Goal: Navigation & Orientation: Find specific page/section

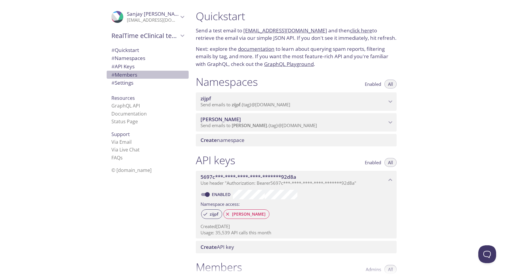
click at [132, 74] on span "# Members" at bounding box center [124, 74] width 26 height 7
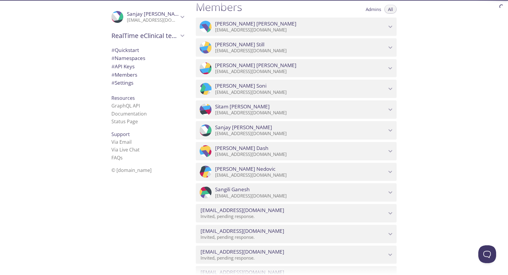
scroll to position [260, 0]
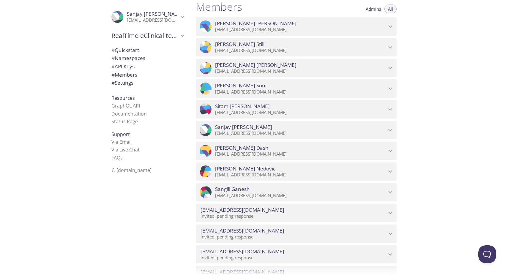
click at [183, 37] on icon "RealTime eClinical team" at bounding box center [182, 36] width 8 height 8
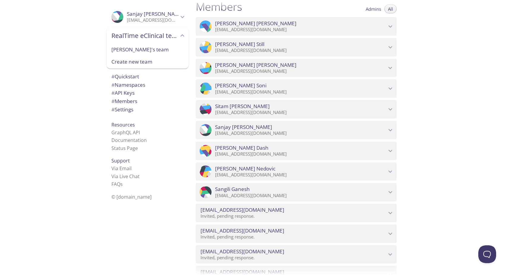
click at [183, 37] on icon "RealTime eClinical team" at bounding box center [182, 36] width 8 height 8
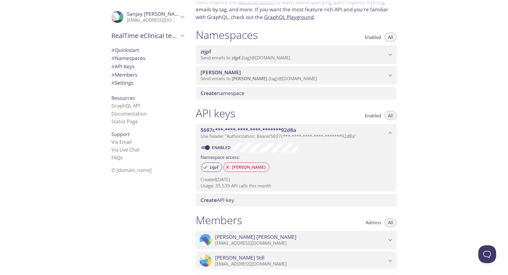
scroll to position [0, 0]
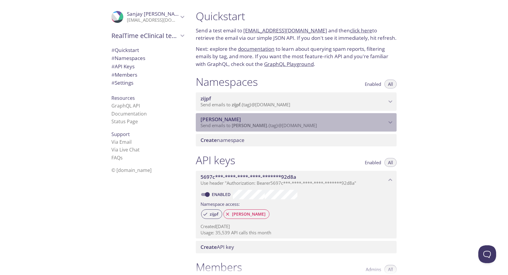
click at [390, 123] on icon "smruti namespace" at bounding box center [390, 122] width 8 height 8
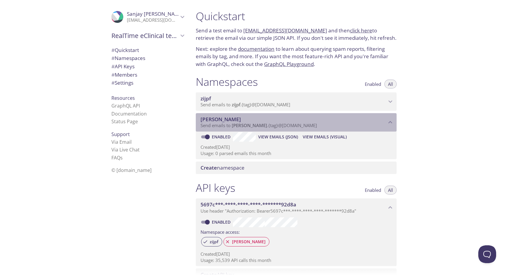
click at [391, 122] on icon "smruti namespace" at bounding box center [390, 122] width 4 height 2
